Goal: Use online tool/utility: Utilize a website feature to perform a specific function

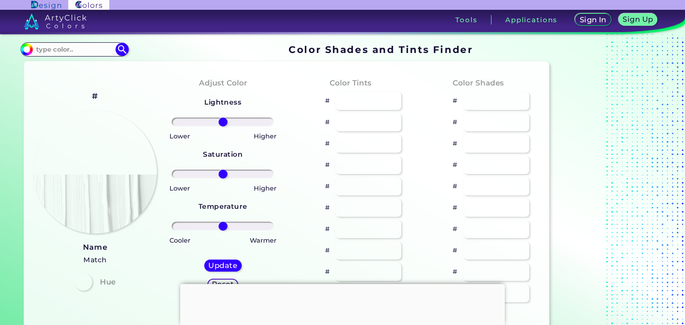
type input "#ffcfde"
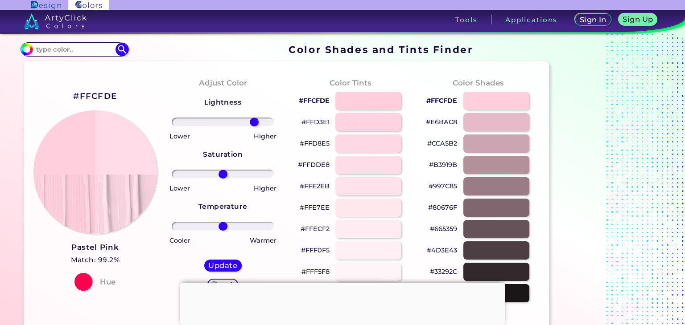
drag, startPoint x: 225, startPoint y: 120, endPoint x: 253, endPoint y: 125, distance: 29.0
type input "66"
click at [253, 125] on input "range" at bounding box center [223, 122] width 102 height 9
drag, startPoint x: 222, startPoint y: 177, endPoint x: 207, endPoint y: 175, distance: 14.9
type input "-33"
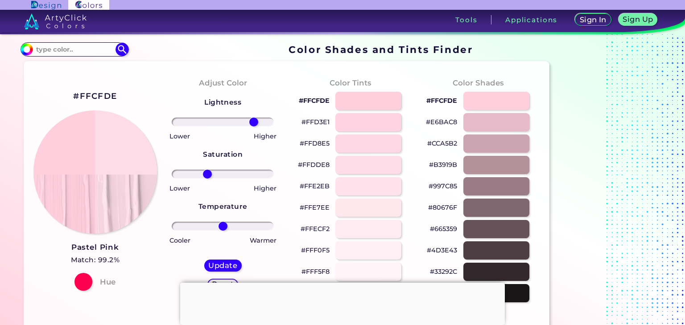
click at [207, 175] on input "range" at bounding box center [223, 174] width 102 height 9
drag, startPoint x: 226, startPoint y: 228, endPoint x: 233, endPoint y: 232, distance: 8.6
type input "22"
click at [233, 231] on input "range" at bounding box center [223, 226] width 102 height 9
drag, startPoint x: 209, startPoint y: 176, endPoint x: 255, endPoint y: 176, distance: 46.4
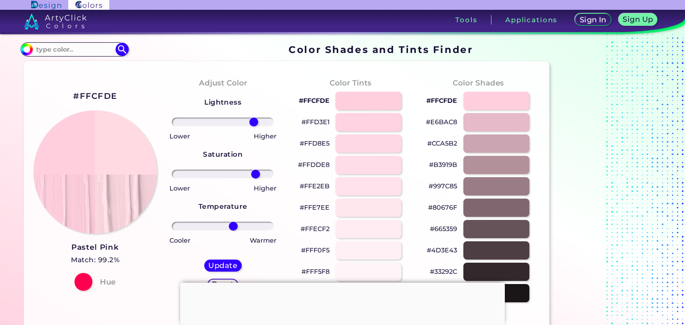
type input "70"
click at [255, 176] on input "range" at bounding box center [223, 174] width 102 height 9
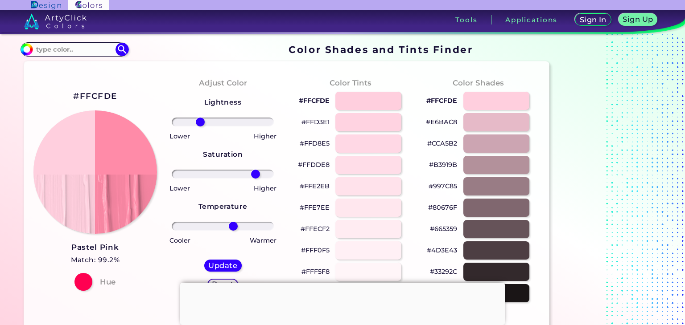
drag, startPoint x: 253, startPoint y: 120, endPoint x: 200, endPoint y: 122, distance: 52.6
type input "-48"
click at [200, 122] on input "range" at bounding box center [223, 122] width 102 height 9
drag, startPoint x: 257, startPoint y: 175, endPoint x: 232, endPoint y: 174, distance: 25.0
type input "20"
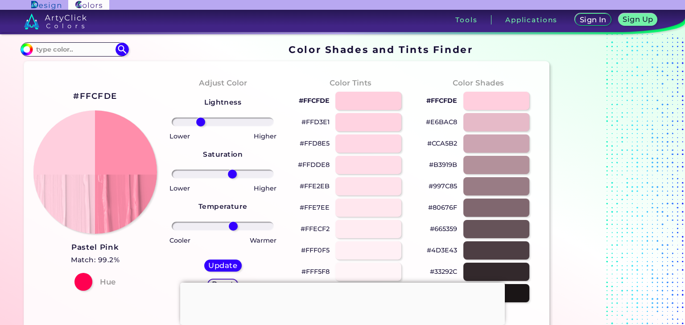
click at [232, 174] on input "range" at bounding box center [223, 174] width 102 height 9
click at [230, 264] on h5 "Update" at bounding box center [223, 266] width 27 height 7
type input "#ff8eab"
type input "0"
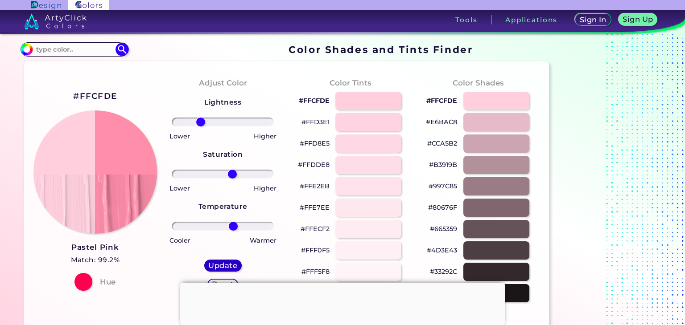
type input "0"
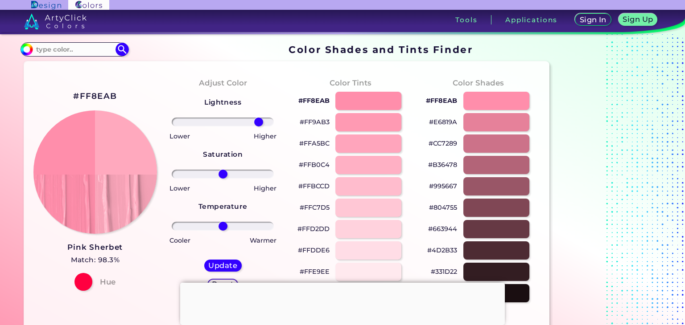
drag, startPoint x: 233, startPoint y: 123, endPoint x: 259, endPoint y: 122, distance: 25.4
type input "77"
click at [259, 122] on input "range" at bounding box center [223, 122] width 102 height 9
click at [232, 265] on h5 "Update" at bounding box center [223, 266] width 26 height 7
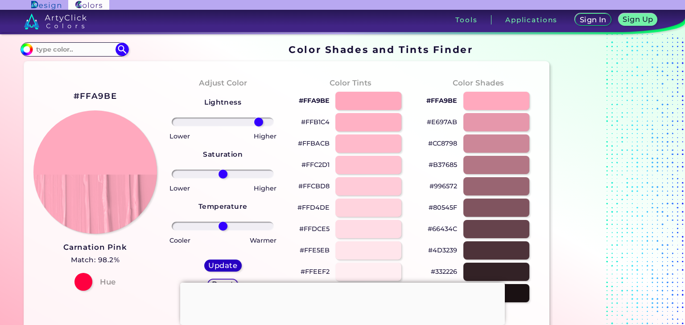
type input "#ffa9be"
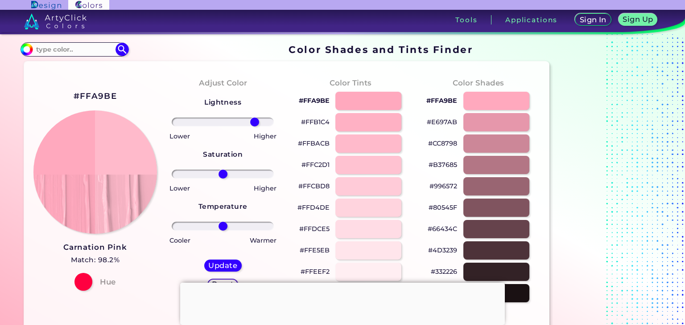
drag, startPoint x: 242, startPoint y: 121, endPoint x: 254, endPoint y: 123, distance: 12.2
type input "68"
click at [254, 123] on input "range" at bounding box center [223, 122] width 102 height 9
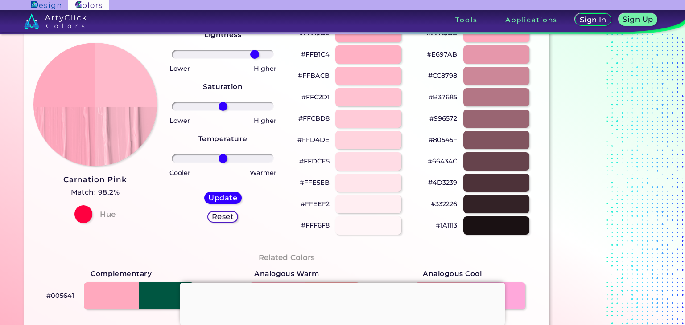
scroll to position [87, 0]
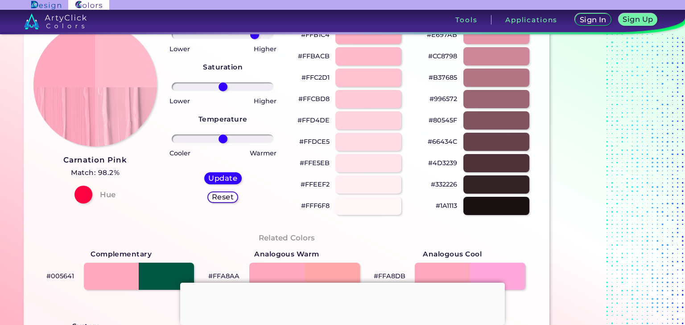
click at [226, 171] on div "Update Reset" at bounding box center [223, 187] width 52 height 45
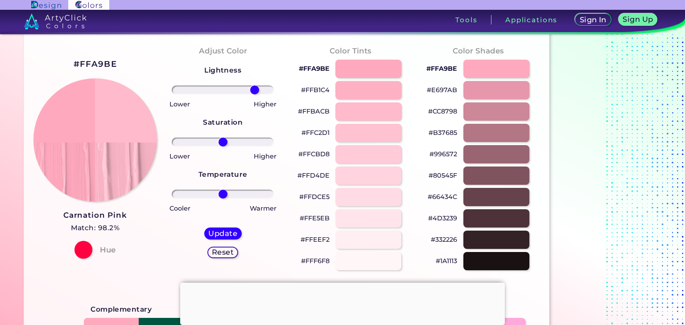
scroll to position [39, 0]
